Goal: Find specific page/section: Find specific page/section

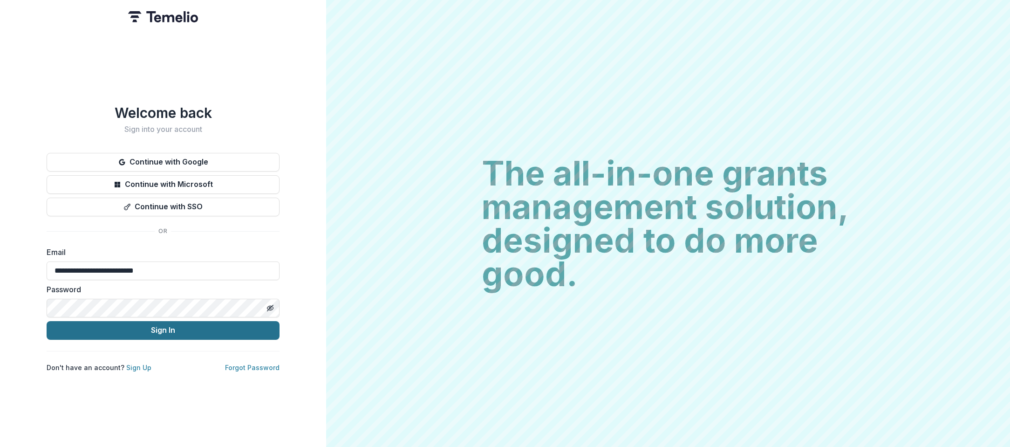
click at [161, 323] on button "Sign In" at bounding box center [163, 330] width 233 height 19
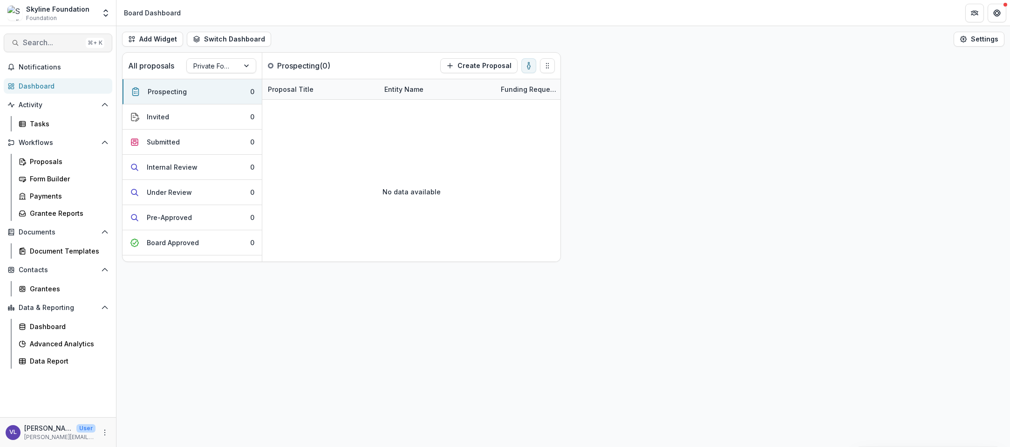
click at [71, 41] on span "Search..." at bounding box center [52, 42] width 59 height 9
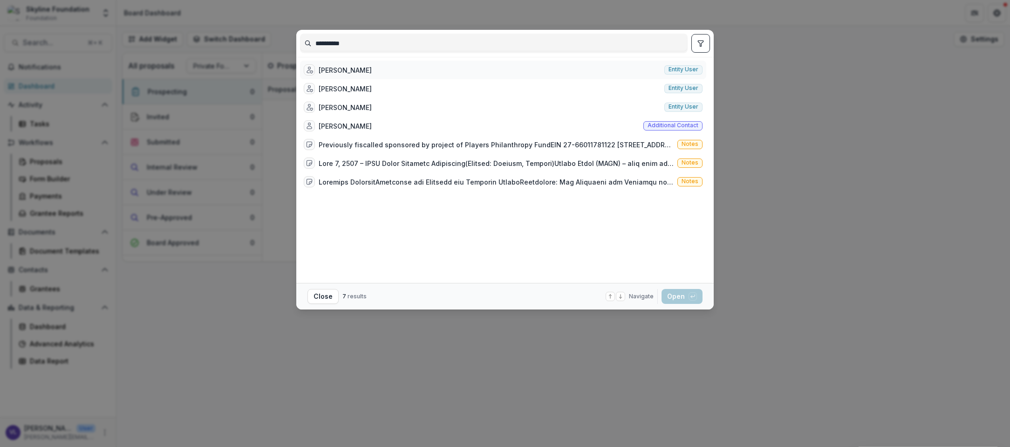
click at [319, 68] on div "Amy Romano" at bounding box center [345, 70] width 53 height 10
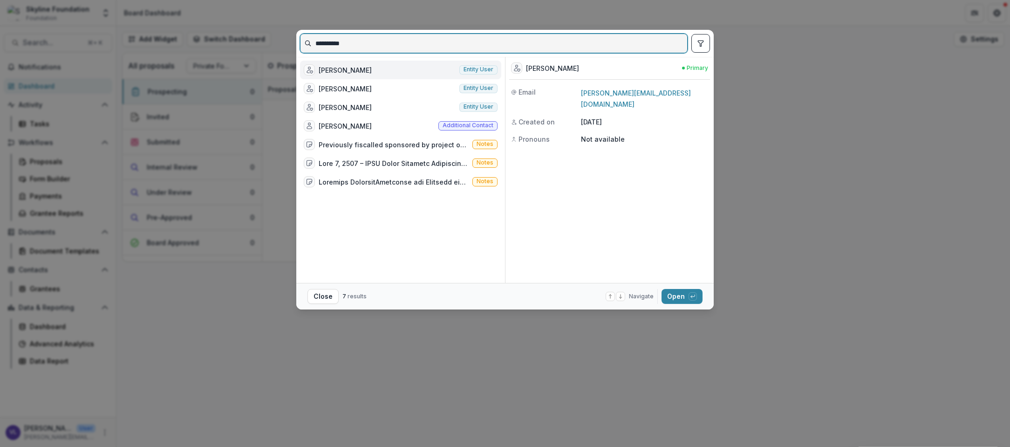
click at [364, 41] on input "**********" at bounding box center [493, 43] width 387 height 15
type input "*"
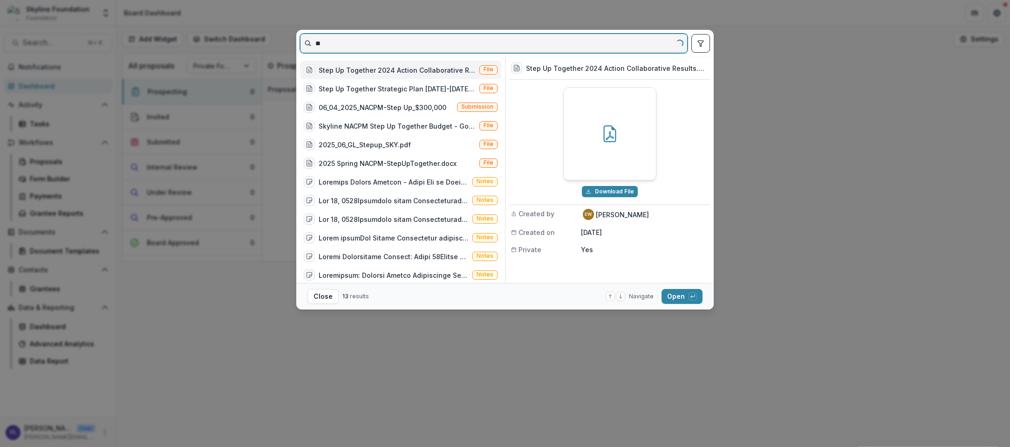
type input "*"
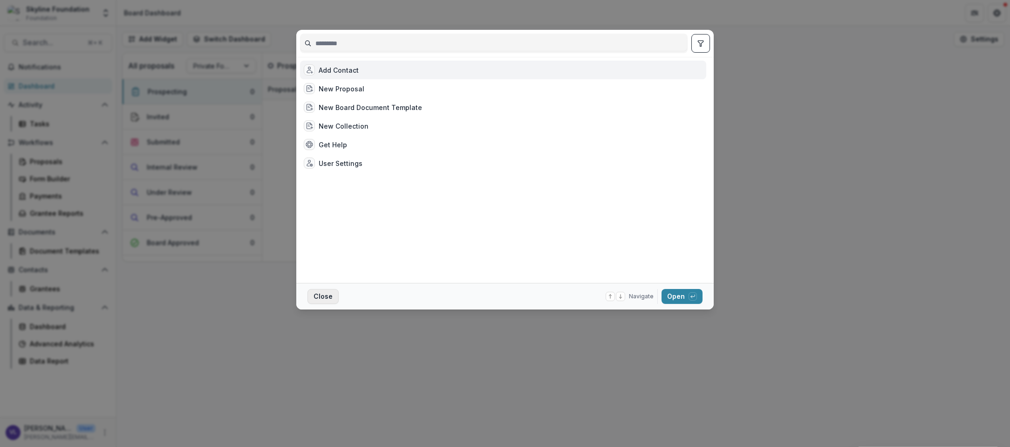
click at [319, 296] on button "Close" at bounding box center [322, 296] width 31 height 15
